Goal: Transaction & Acquisition: Purchase product/service

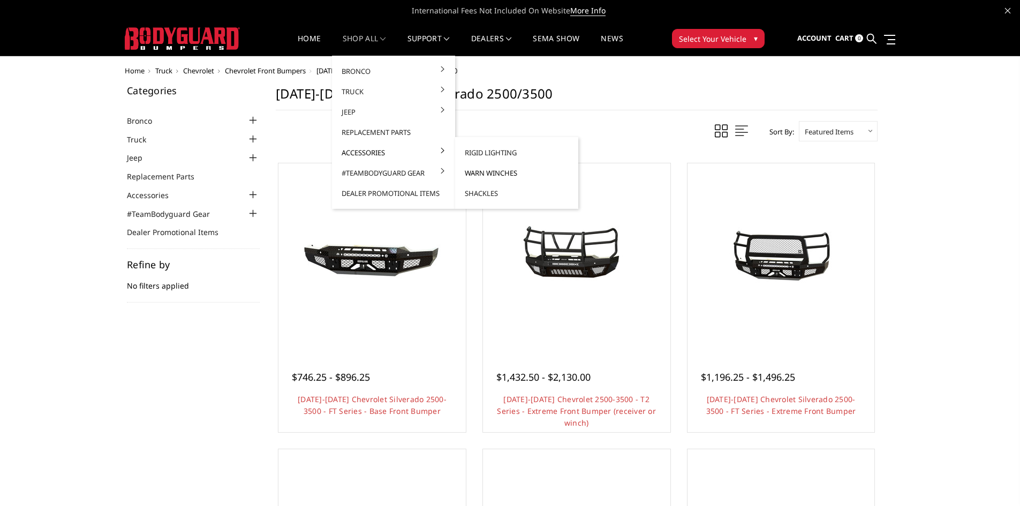
click at [509, 173] on link "Warn Winches" at bounding box center [517, 173] width 115 height 20
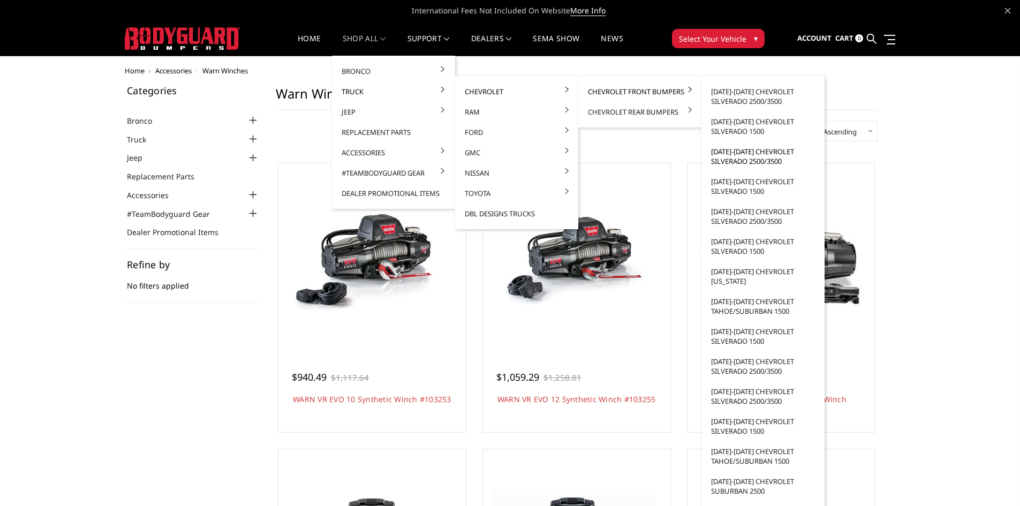
click at [746, 154] on link "[DATE]-[DATE] Chevrolet Silverado 2500/3500" at bounding box center [763, 156] width 115 height 30
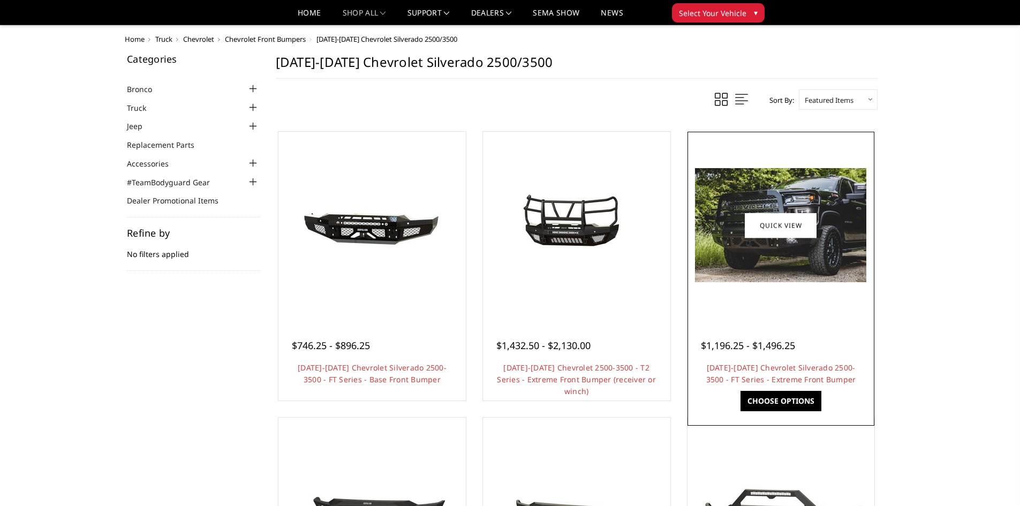
scroll to position [107, 0]
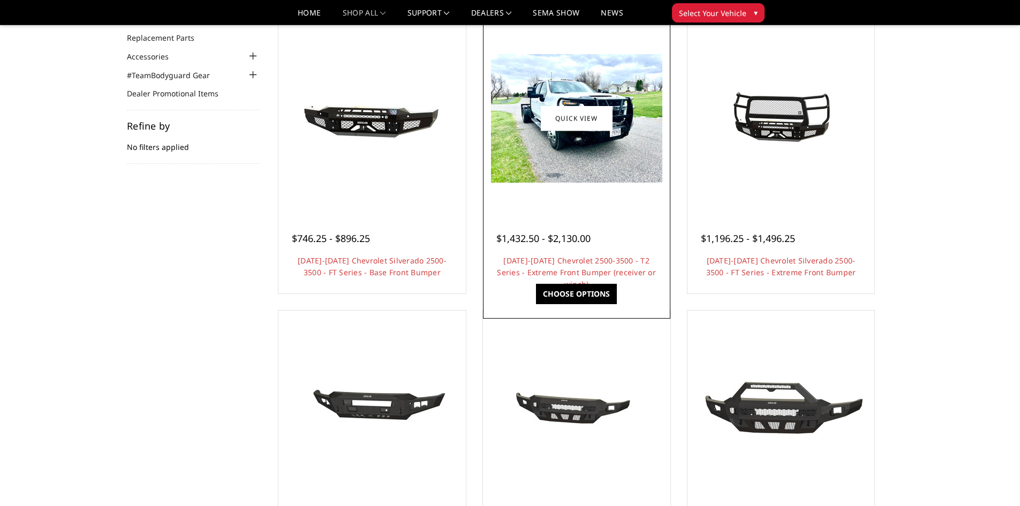
click at [594, 188] on div at bounding box center [577, 118] width 182 height 182
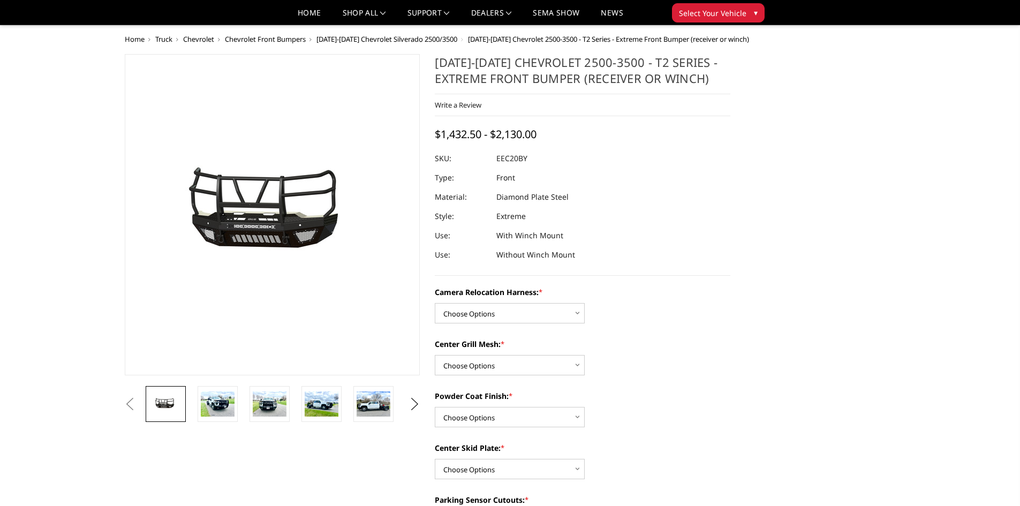
scroll to position [107, 0]
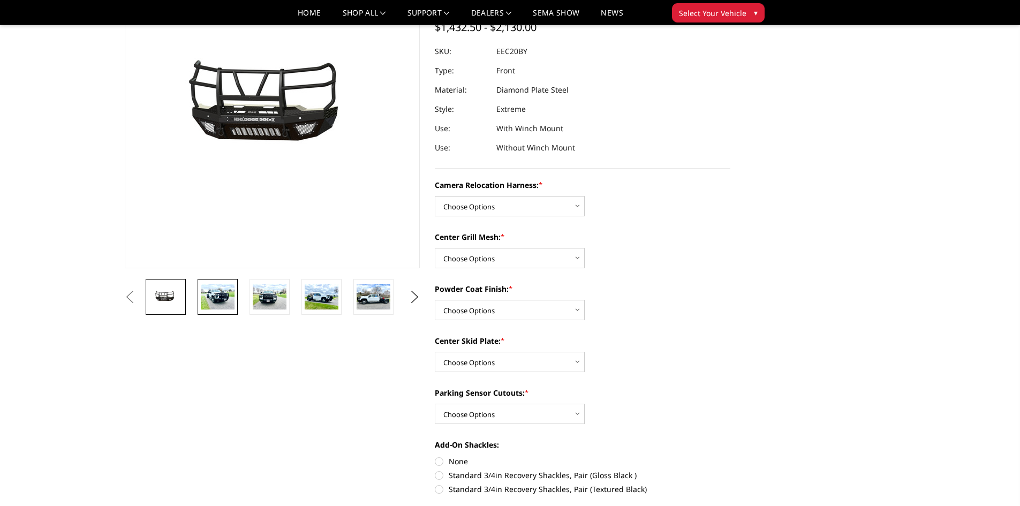
click at [215, 298] on img at bounding box center [218, 296] width 34 height 25
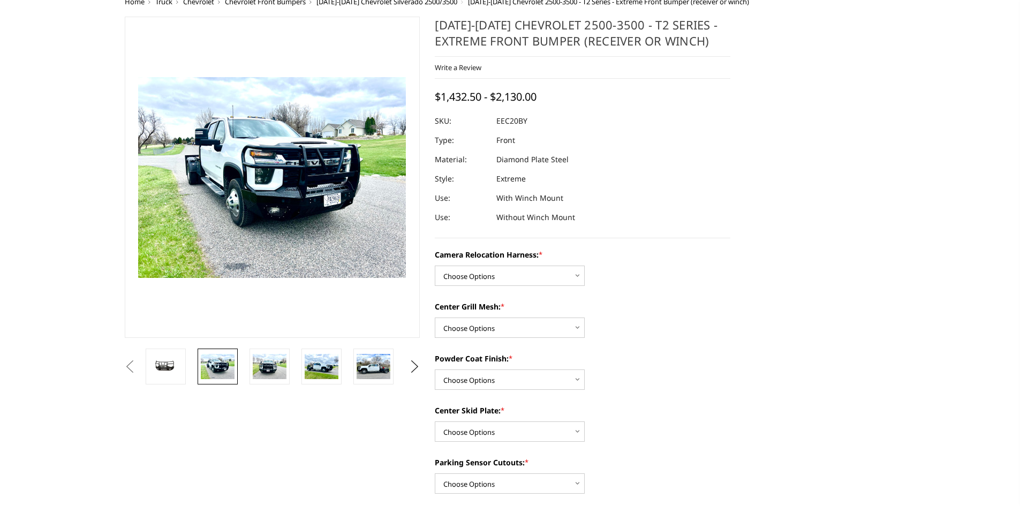
scroll to position [16, 0]
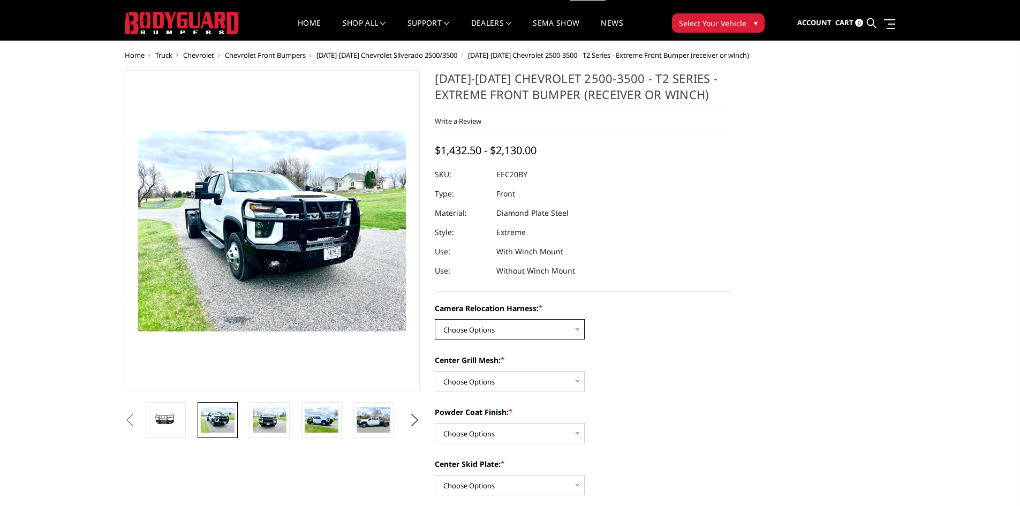
click at [524, 333] on select "Choose Options Without camera harness With camera harness" at bounding box center [510, 329] width 150 height 20
select select "3776"
click at [435, 319] on select "Choose Options Without camera harness With camera harness" at bounding box center [510, 329] width 150 height 20
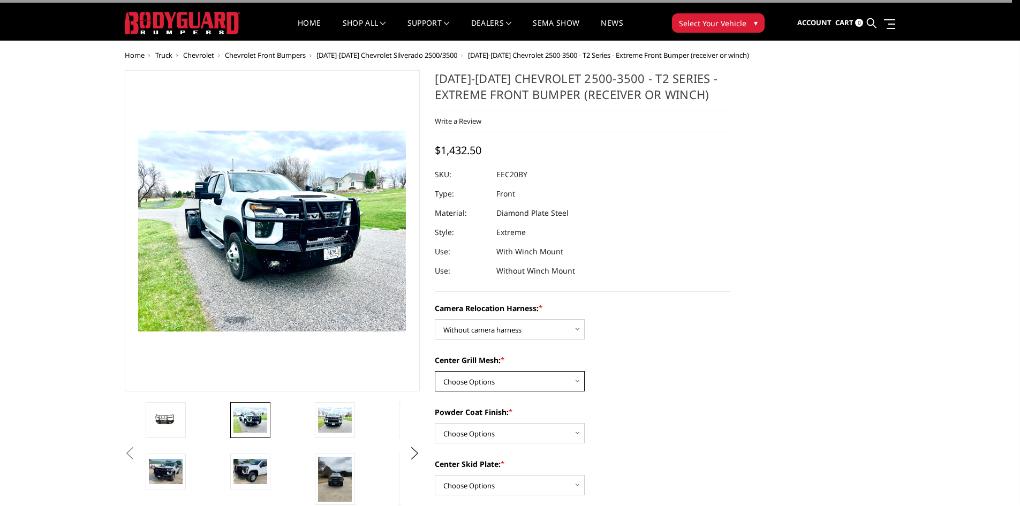
click at [499, 382] on select "Choose Options Without expanded metal With expanded metal" at bounding box center [510, 381] width 150 height 20
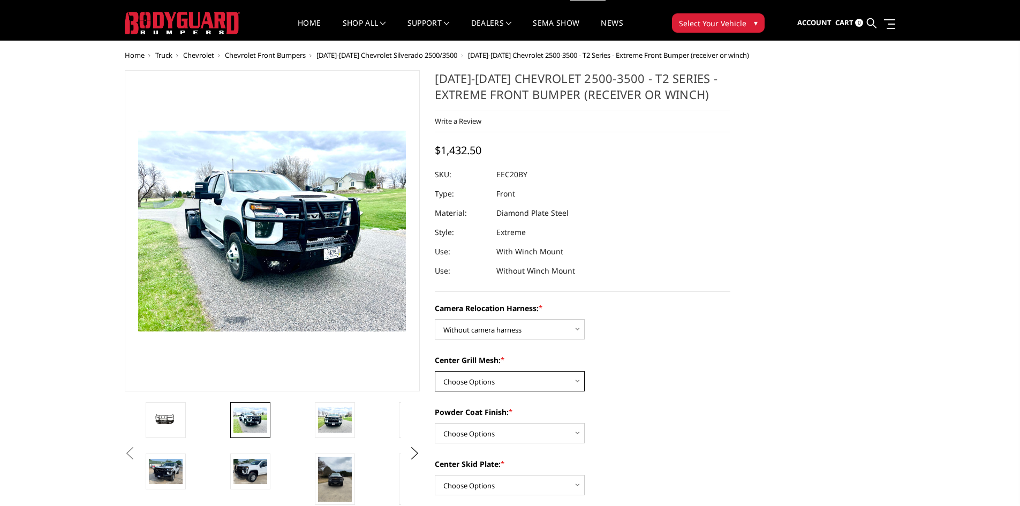
select select "3773"
click at [435, 371] on select "Choose Options Without expanded metal With expanded metal" at bounding box center [510, 381] width 150 height 20
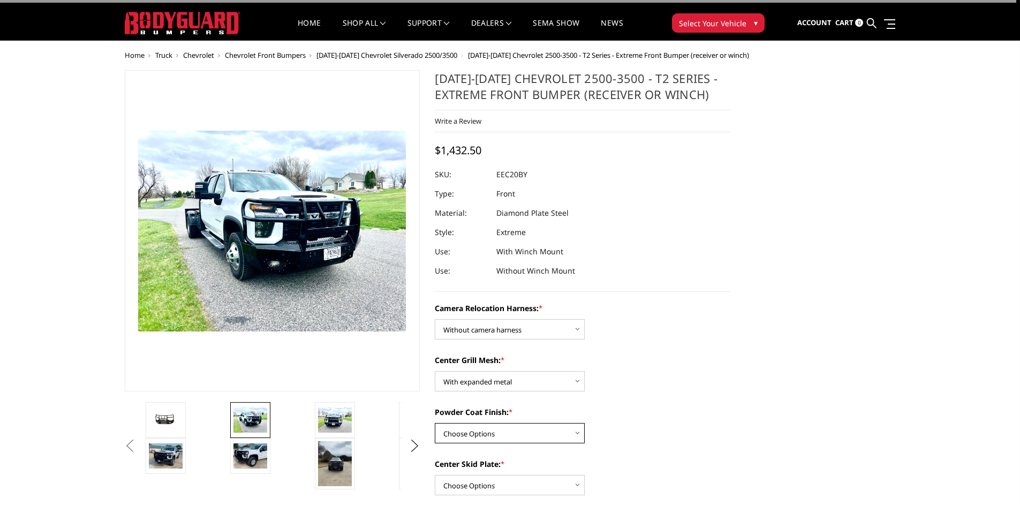
click at [520, 434] on select "Choose Options Textured Black Powder Coat Gloss Black Powder Coat Bare Metal" at bounding box center [510, 433] width 150 height 20
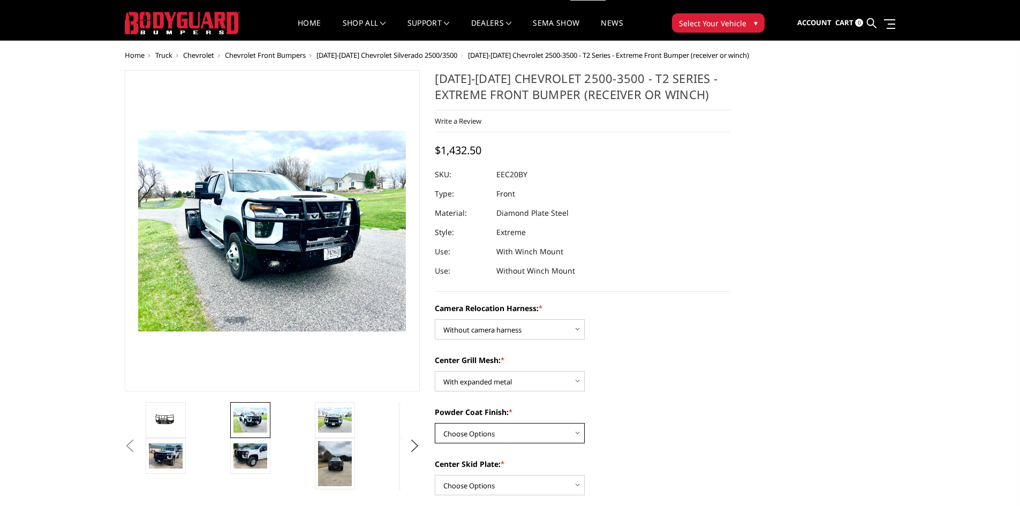
select select "3771"
click at [435, 423] on select "Choose Options Textured Black Powder Coat Gloss Black Powder Coat Bare Metal" at bounding box center [510, 433] width 150 height 20
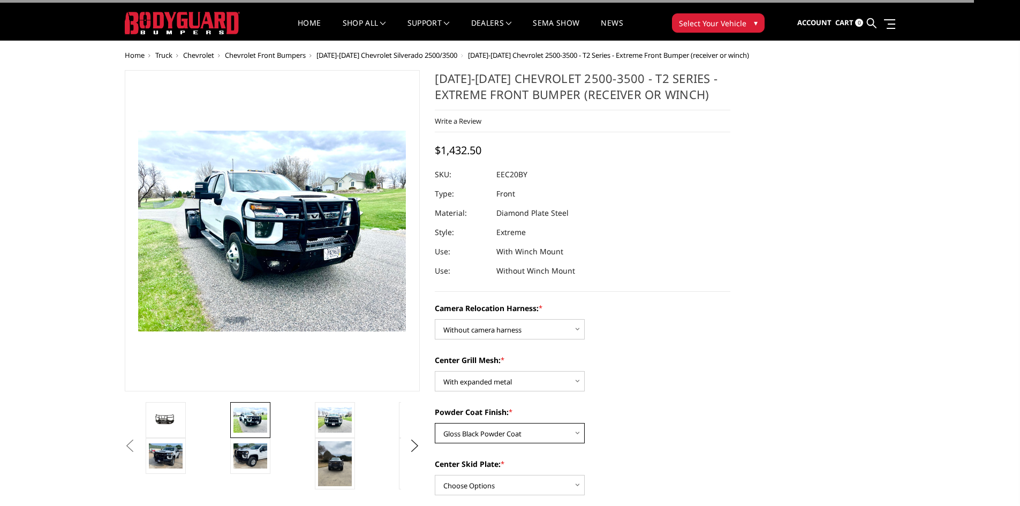
scroll to position [176, 0]
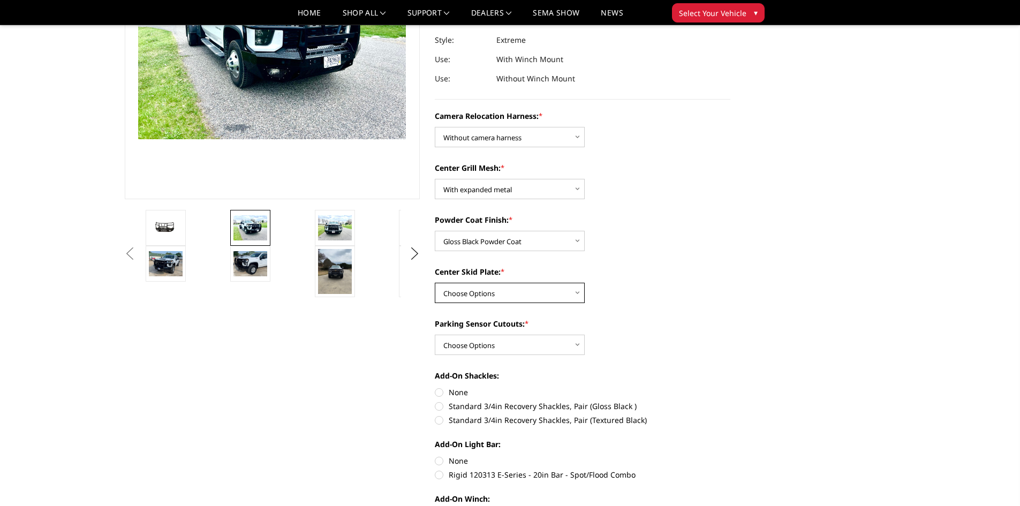
click at [541, 295] on select "Choose Options Winch Mount Skid Plate Standard Skid Plate (included) 2" Receive…" at bounding box center [510, 293] width 150 height 20
click at [435, 283] on select "Choose Options Winch Mount Skid Plate Standard Skid Plate (included) 2" Receive…" at bounding box center [510, 293] width 150 height 20
click at [498, 295] on select "Choose Options Winch Mount Skid Plate Standard Skid Plate (included) 2" Receive…" at bounding box center [510, 293] width 150 height 20
select select "3768"
click at [435, 283] on select "Choose Options Winch Mount Skid Plate Standard Skid Plate (included) 2" Receive…" at bounding box center [510, 293] width 150 height 20
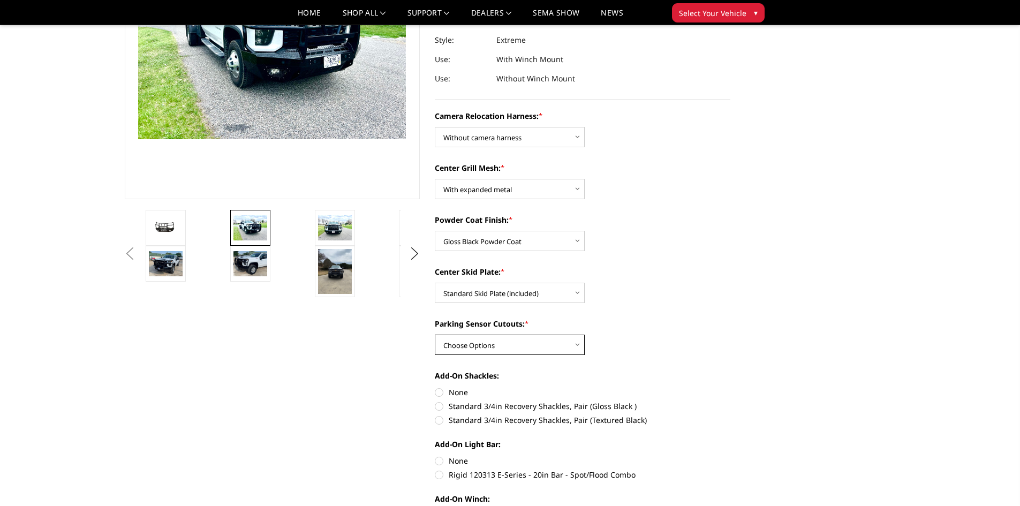
click at [500, 348] on select "Choose Options Yes - With Parking Sensor Cutouts" at bounding box center [510, 345] width 150 height 20
select select "3766"
click at [435, 335] on select "Choose Options Yes - With Parking Sensor Cutouts" at bounding box center [510, 345] width 150 height 20
click at [436, 395] on label "None" at bounding box center [583, 392] width 296 height 11
click at [435, 387] on input "None" at bounding box center [435, 387] width 1 height 1
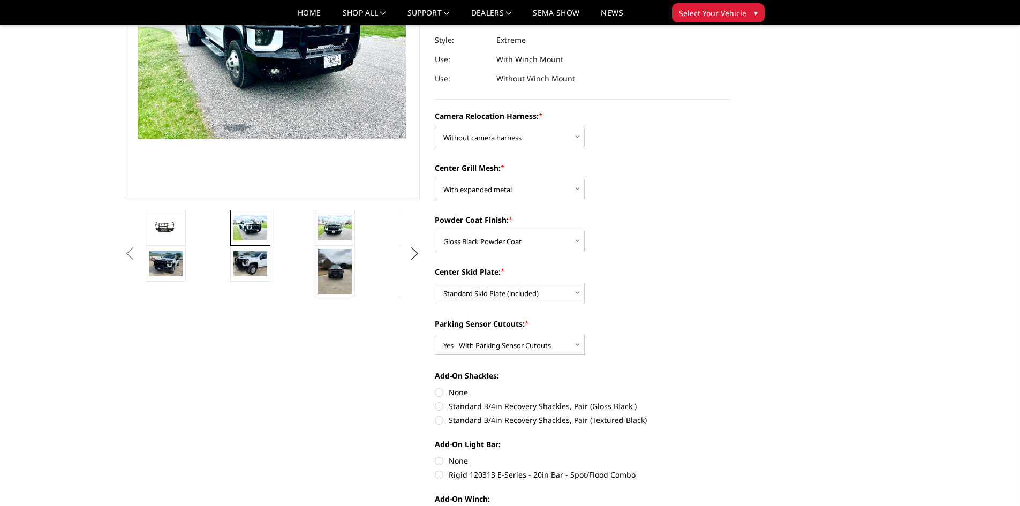
radio input "true"
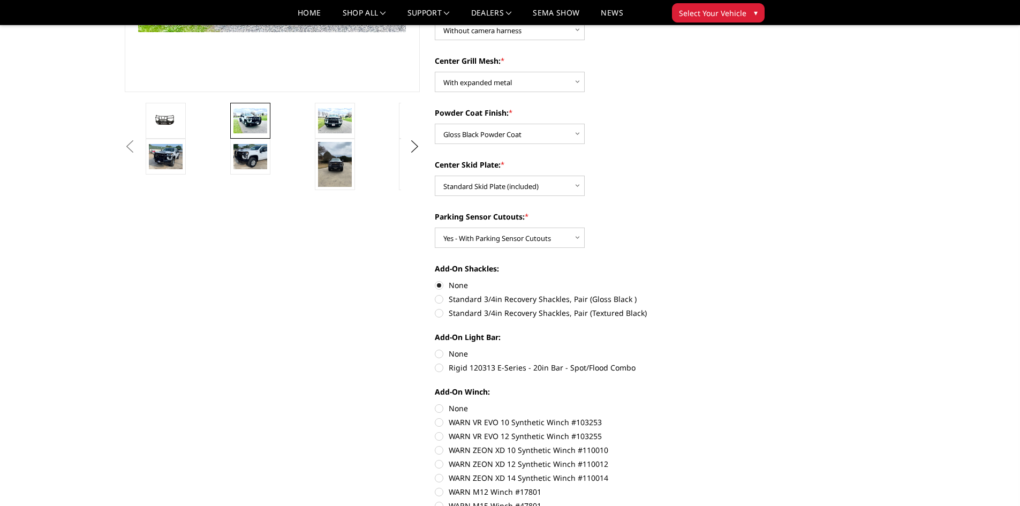
click at [441, 354] on label "None" at bounding box center [583, 353] width 296 height 11
click at [435, 349] on input "None" at bounding box center [435, 348] width 1 height 1
radio input "true"
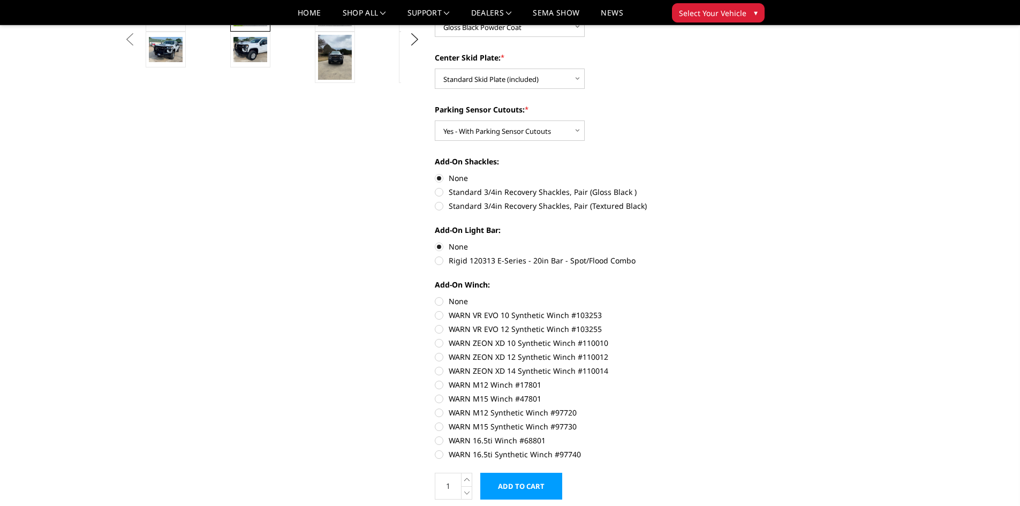
click at [440, 301] on label "None" at bounding box center [583, 301] width 296 height 11
click at [435, 296] on input "None" at bounding box center [435, 296] width 1 height 1
radio input "true"
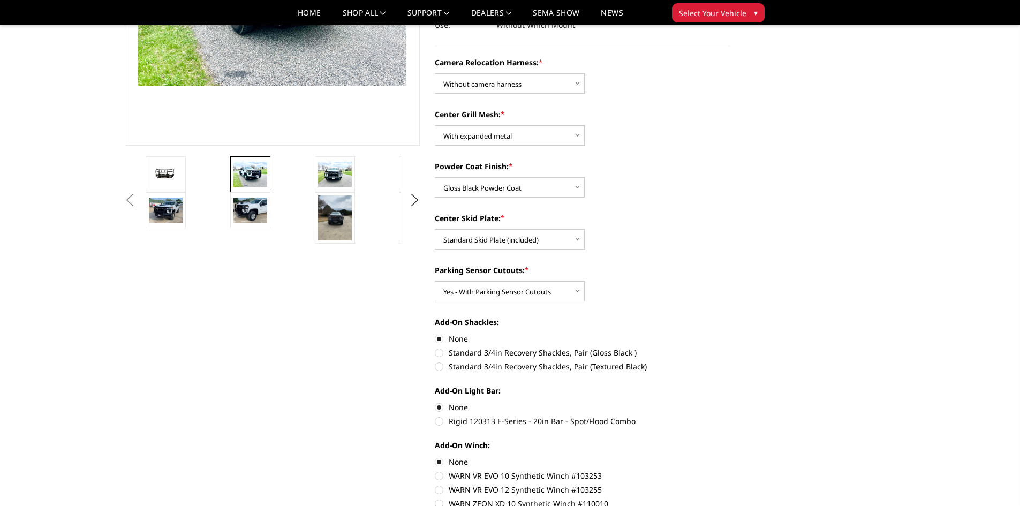
scroll to position [0, 0]
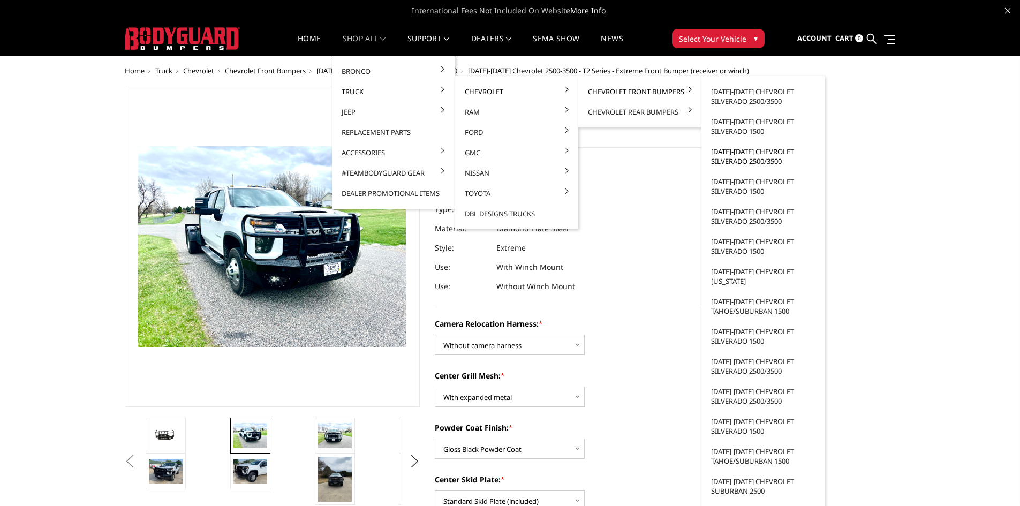
click at [752, 157] on link "[DATE]-[DATE] Chevrolet Silverado 2500/3500" at bounding box center [763, 156] width 115 height 30
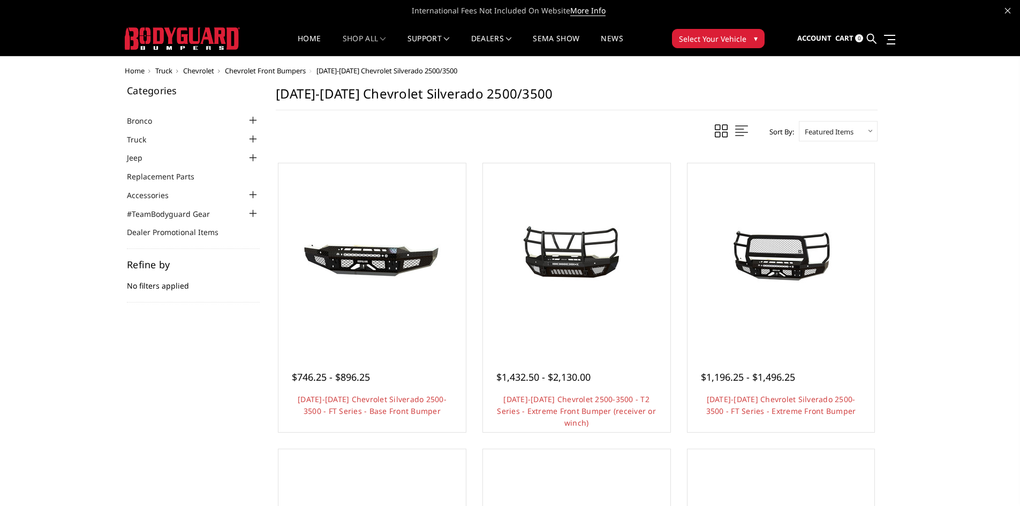
scroll to position [107, 0]
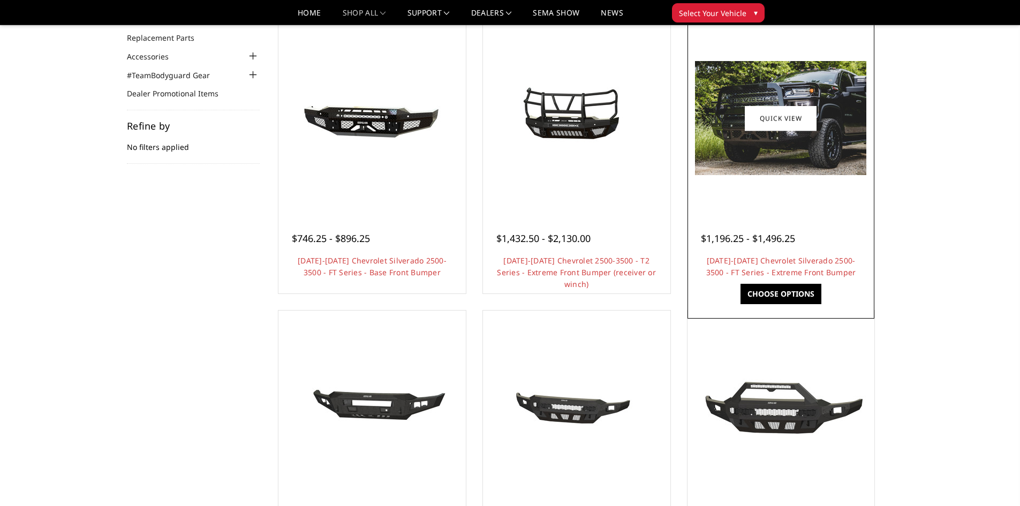
click at [783, 154] on img at bounding box center [780, 118] width 171 height 114
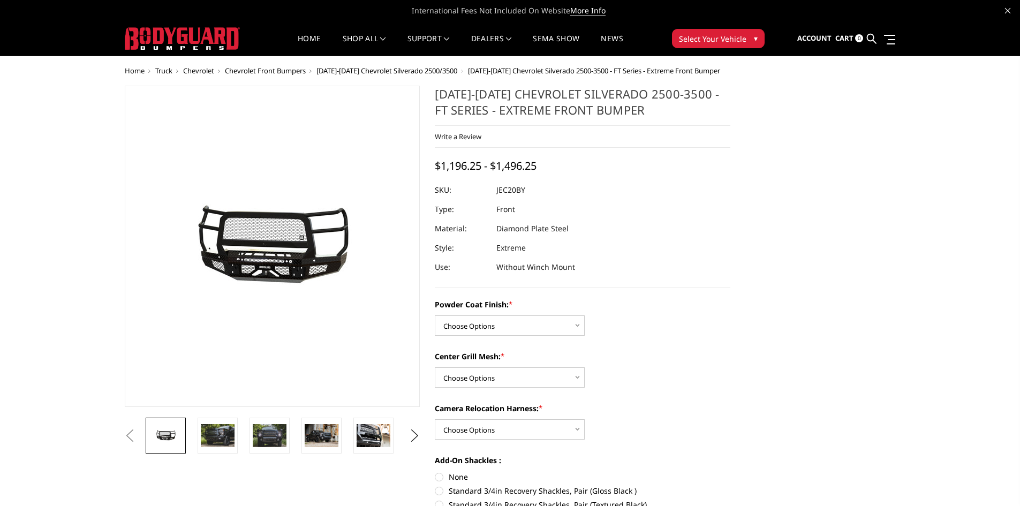
scroll to position [161, 0]
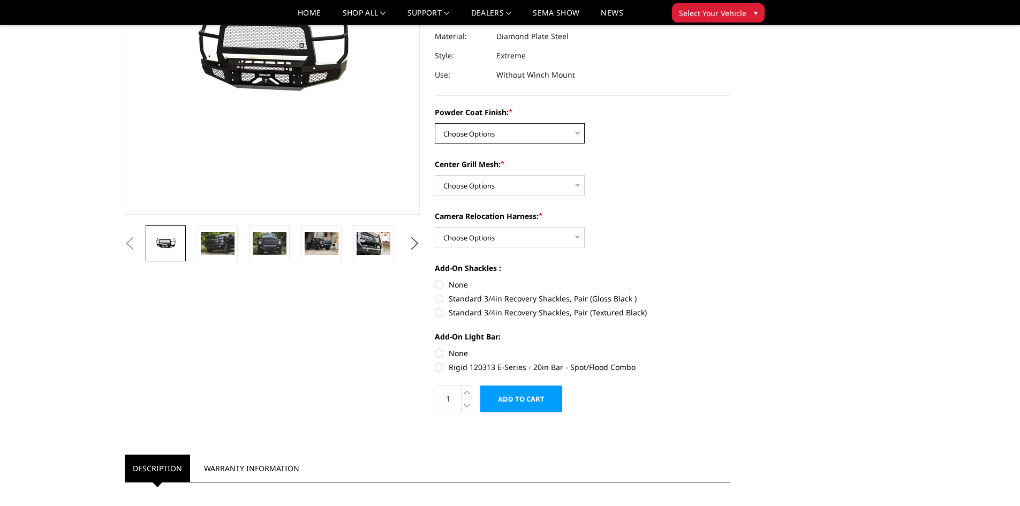
click at [538, 134] on select "Choose Options Bare Metal Gloss Black Powder Coat Textured Black Powder Coat" at bounding box center [510, 133] width 150 height 20
select select "3243"
click at [435, 123] on select "Choose Options Bare Metal Gloss Black Powder Coat Textured Black Powder Coat" at bounding box center [510, 133] width 150 height 20
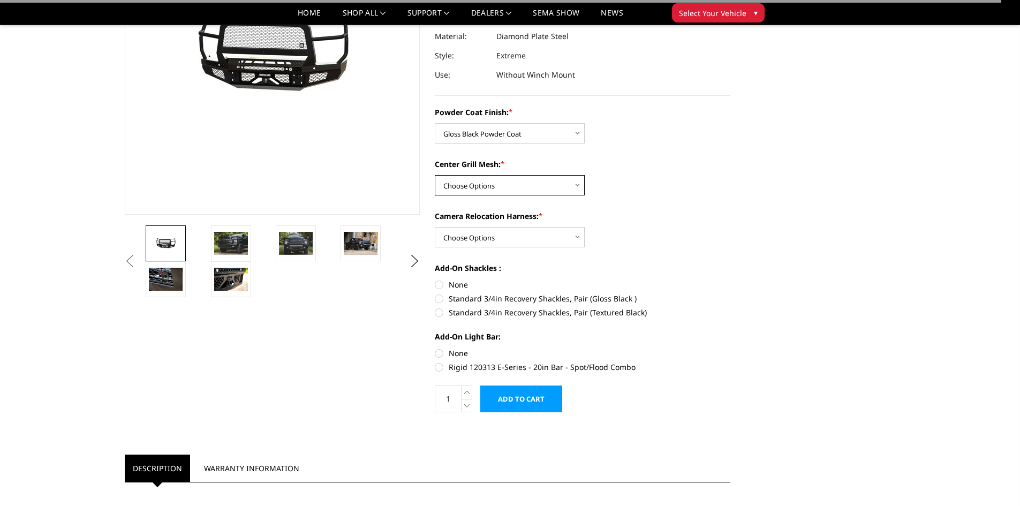
click at [515, 184] on select "Choose Options WITH Expanded Metal in Center Grill WITHOUT Expanded Metal in Ce…" at bounding box center [510, 185] width 150 height 20
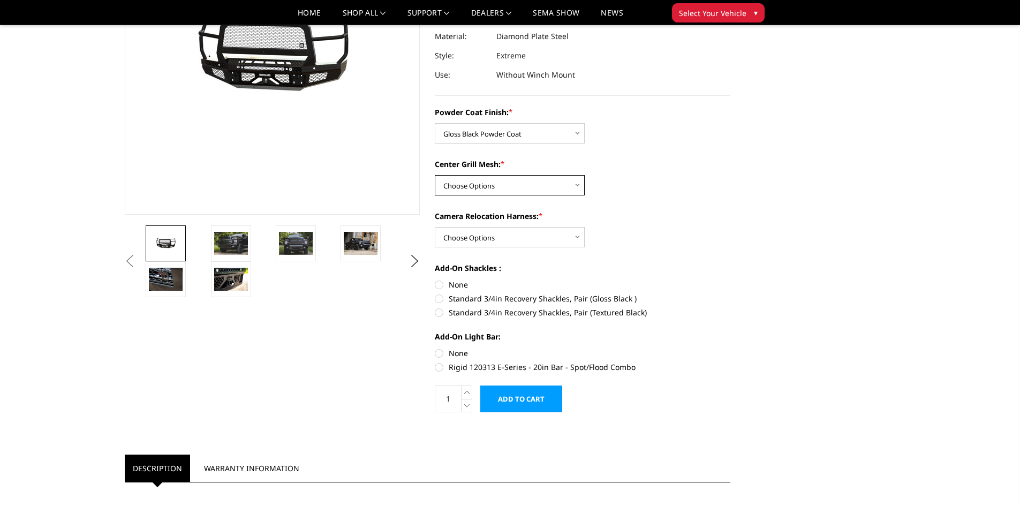
select select "3245"
click at [435, 175] on select "Choose Options WITH Expanded Metal in Center Grill WITHOUT Expanded Metal in Ce…" at bounding box center [510, 185] width 150 height 20
click at [491, 237] on select "Choose Options WITH Camera Relocation Harness WITHOUT Camera Relocation Harness" at bounding box center [510, 237] width 150 height 20
select select "3248"
click at [435, 227] on select "Choose Options WITH Camera Relocation Harness WITHOUT Camera Relocation Harness" at bounding box center [510, 237] width 150 height 20
